Goal: Task Accomplishment & Management: Manage account settings

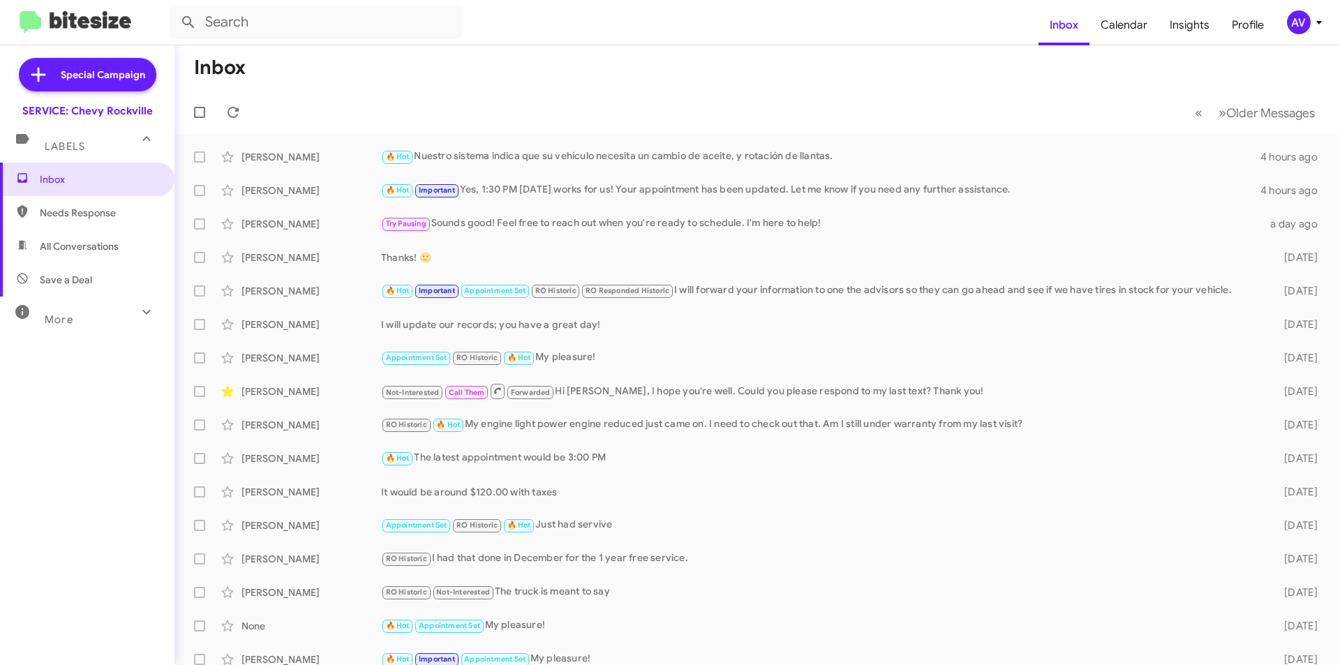
click at [1296, 26] on div "AV" at bounding box center [1299, 22] width 24 height 24
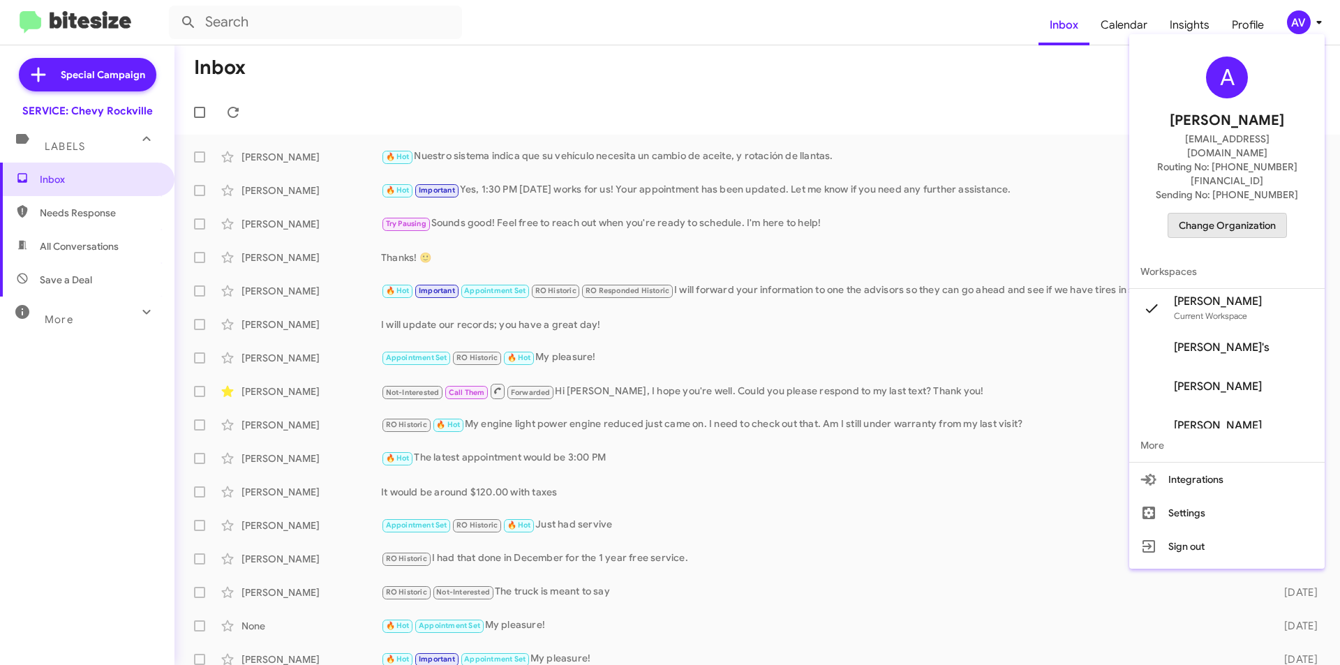
click at [1206, 214] on span "Change Organization" at bounding box center [1227, 226] width 97 height 24
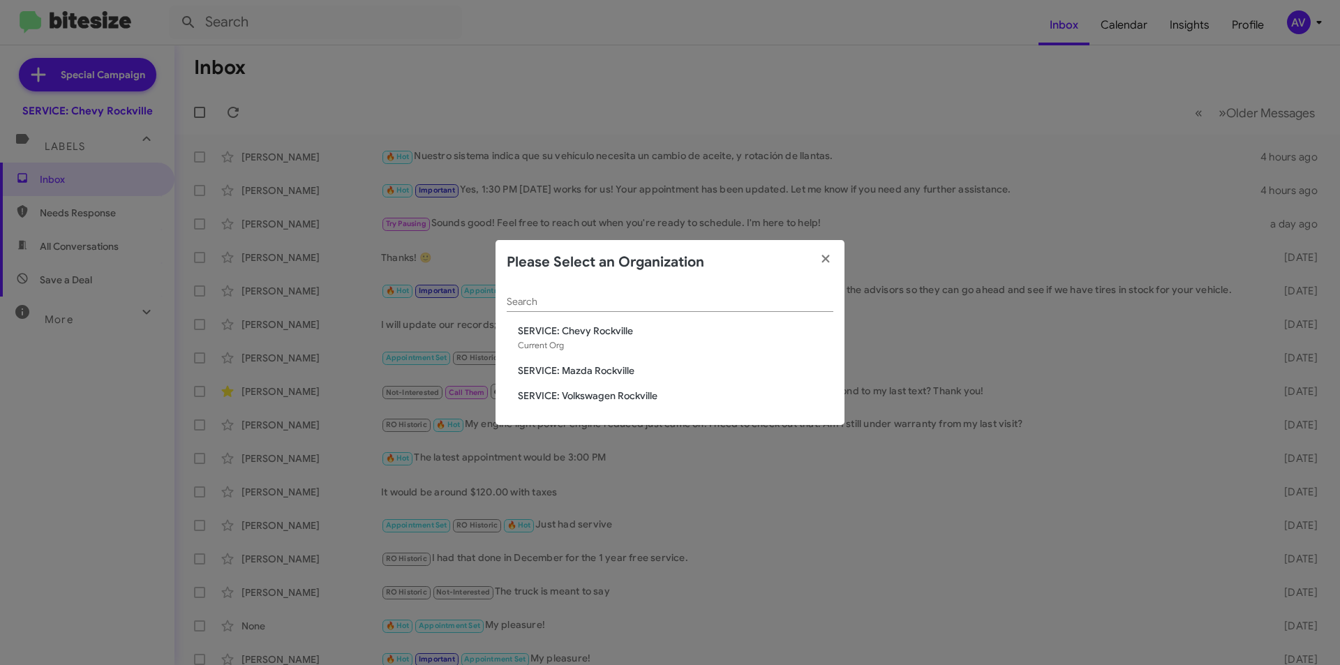
click at [611, 369] on span "SERVICE: Mazda Rockville" at bounding box center [676, 371] width 316 height 14
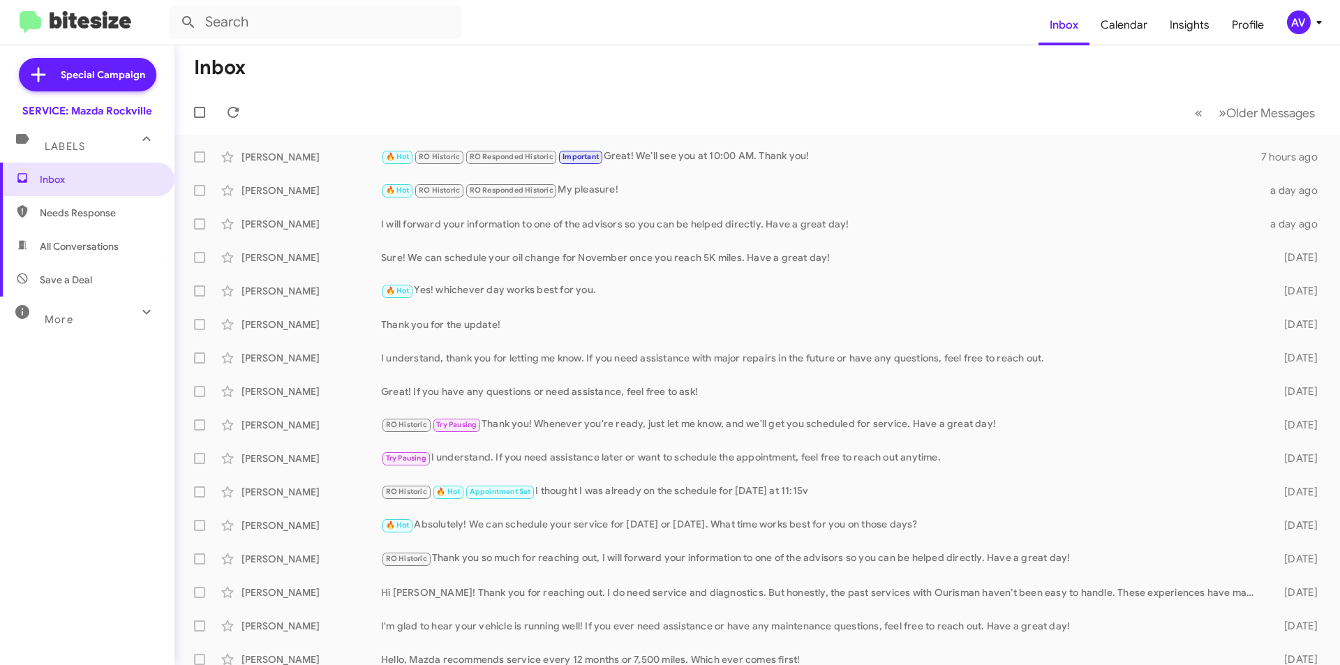
click at [1301, 29] on div "AV" at bounding box center [1299, 22] width 24 height 24
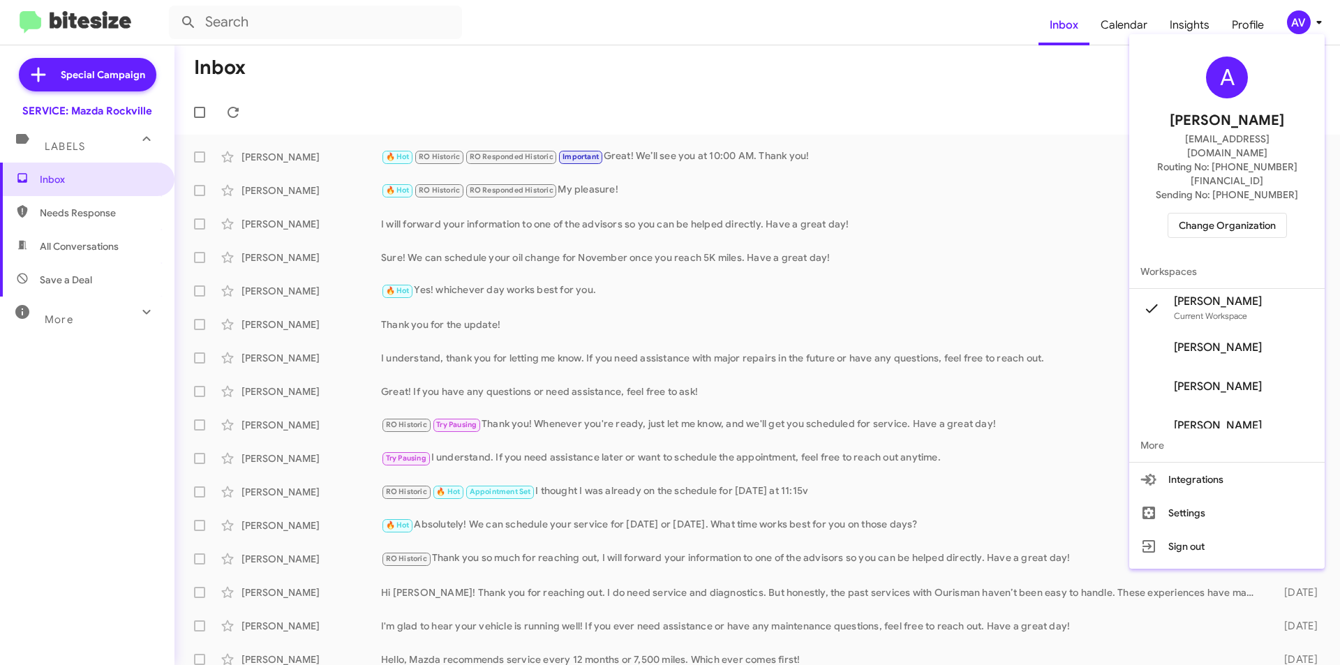
click at [1195, 214] on span "Change Organization" at bounding box center [1227, 226] width 97 height 24
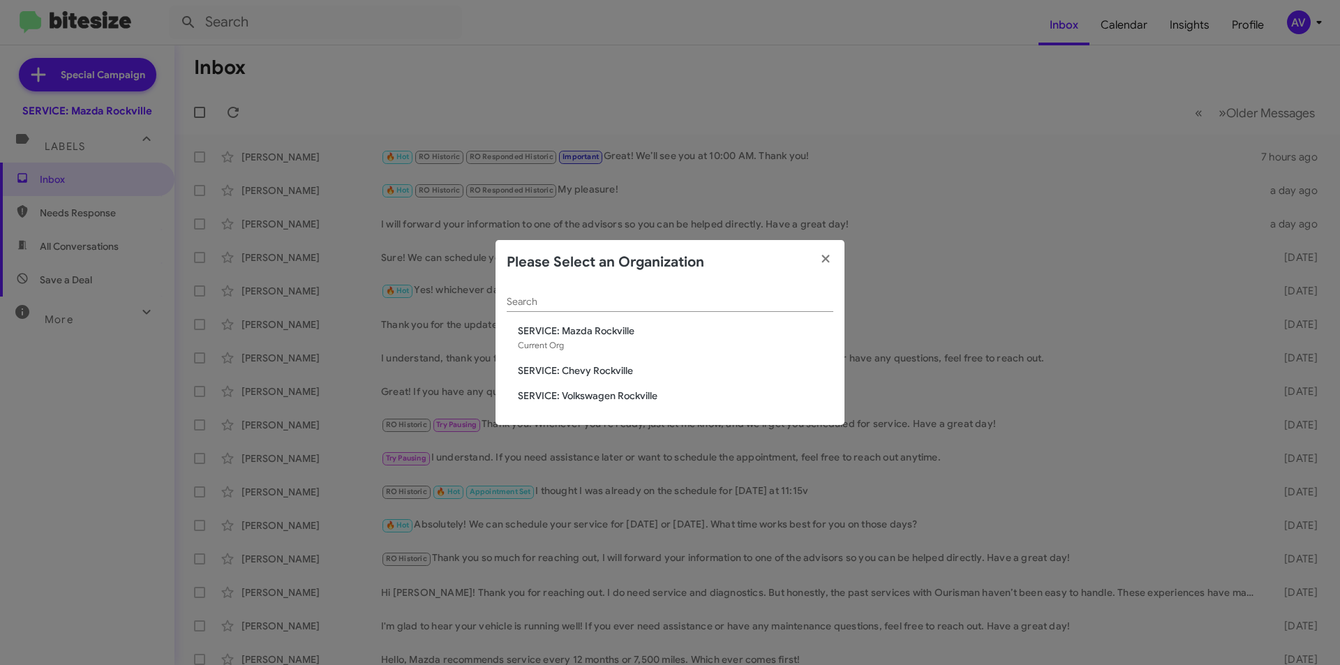
click at [648, 400] on span "SERVICE: Volkswagen Rockville" at bounding box center [676, 396] width 316 height 14
